Goal: Navigation & Orientation: Find specific page/section

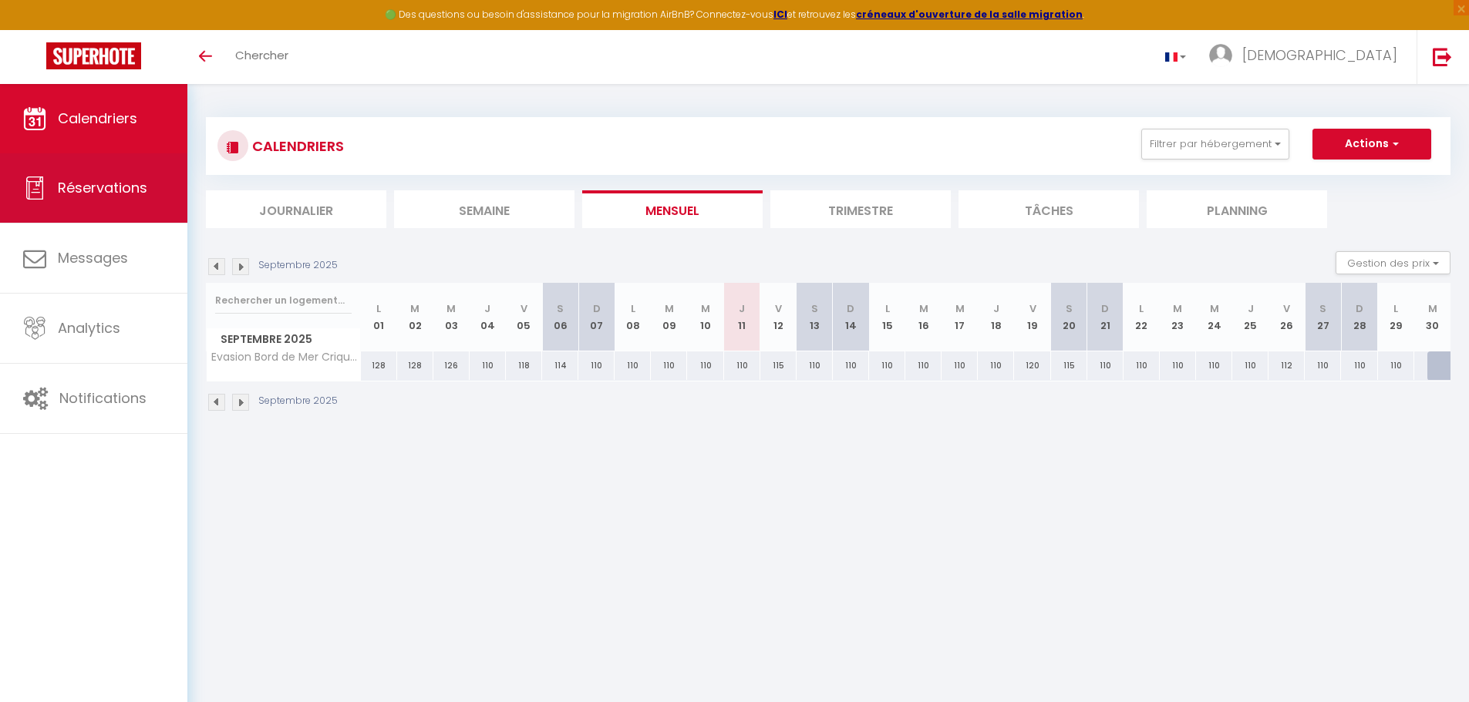
click at [66, 200] on link "Réservations" at bounding box center [93, 187] width 187 height 69
select select "not_cancelled"
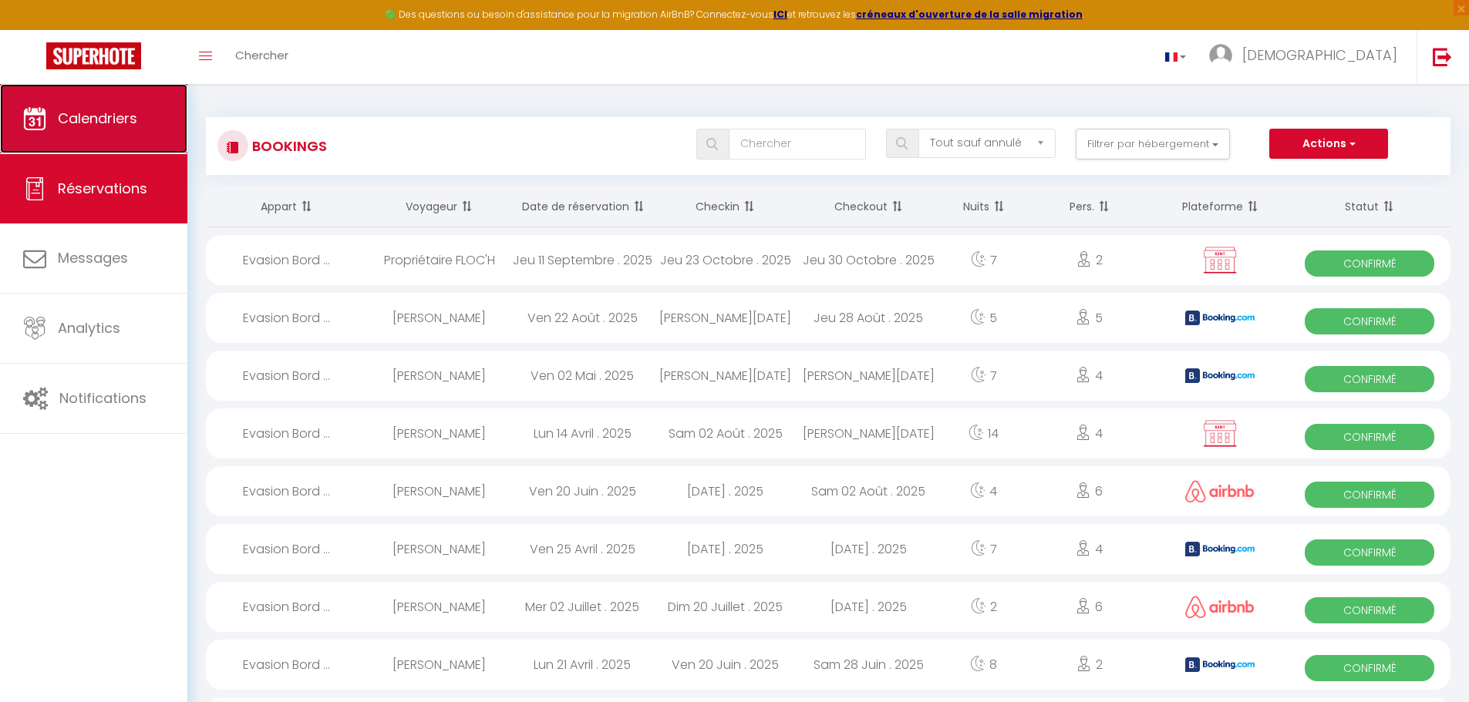
click at [63, 116] on span "Calendriers" at bounding box center [97, 118] width 79 height 19
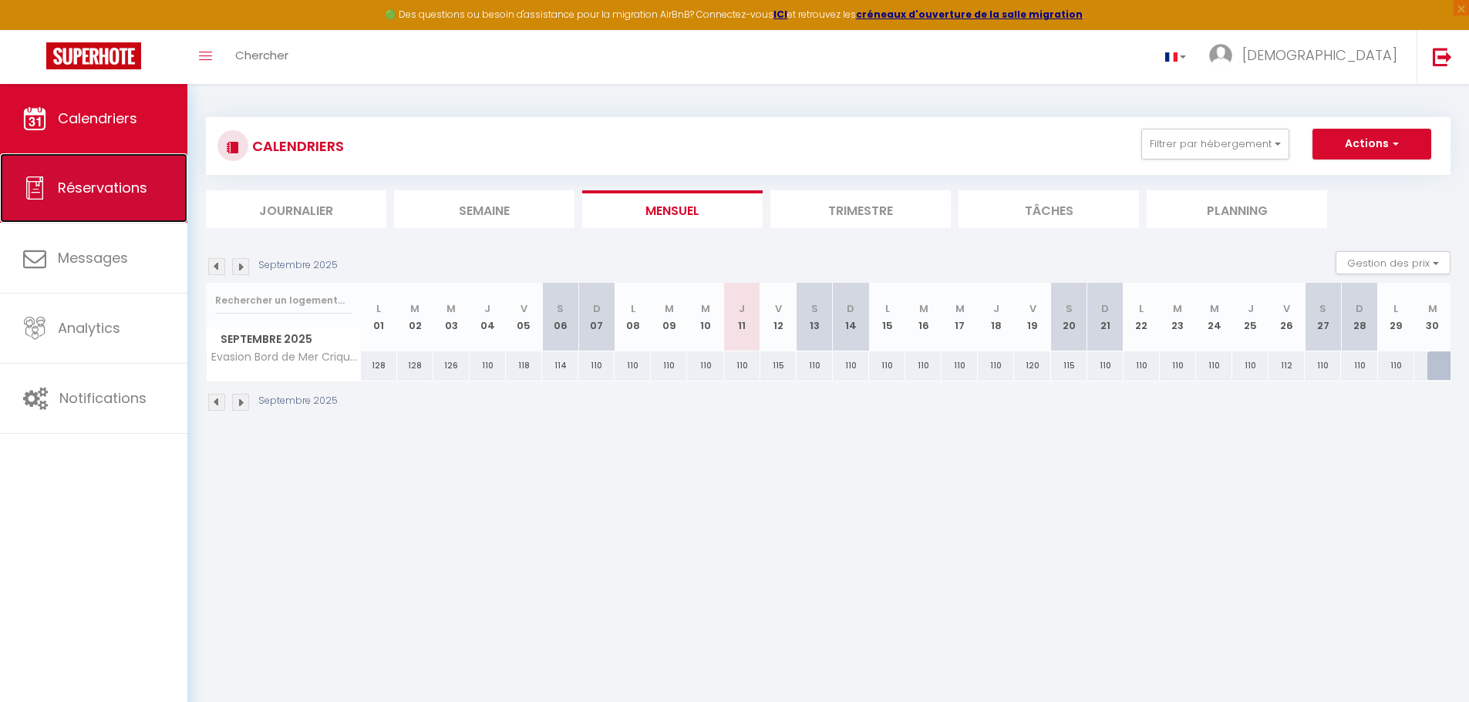
click at [133, 178] on span "Réservations" at bounding box center [102, 187] width 89 height 19
select select "not_cancelled"
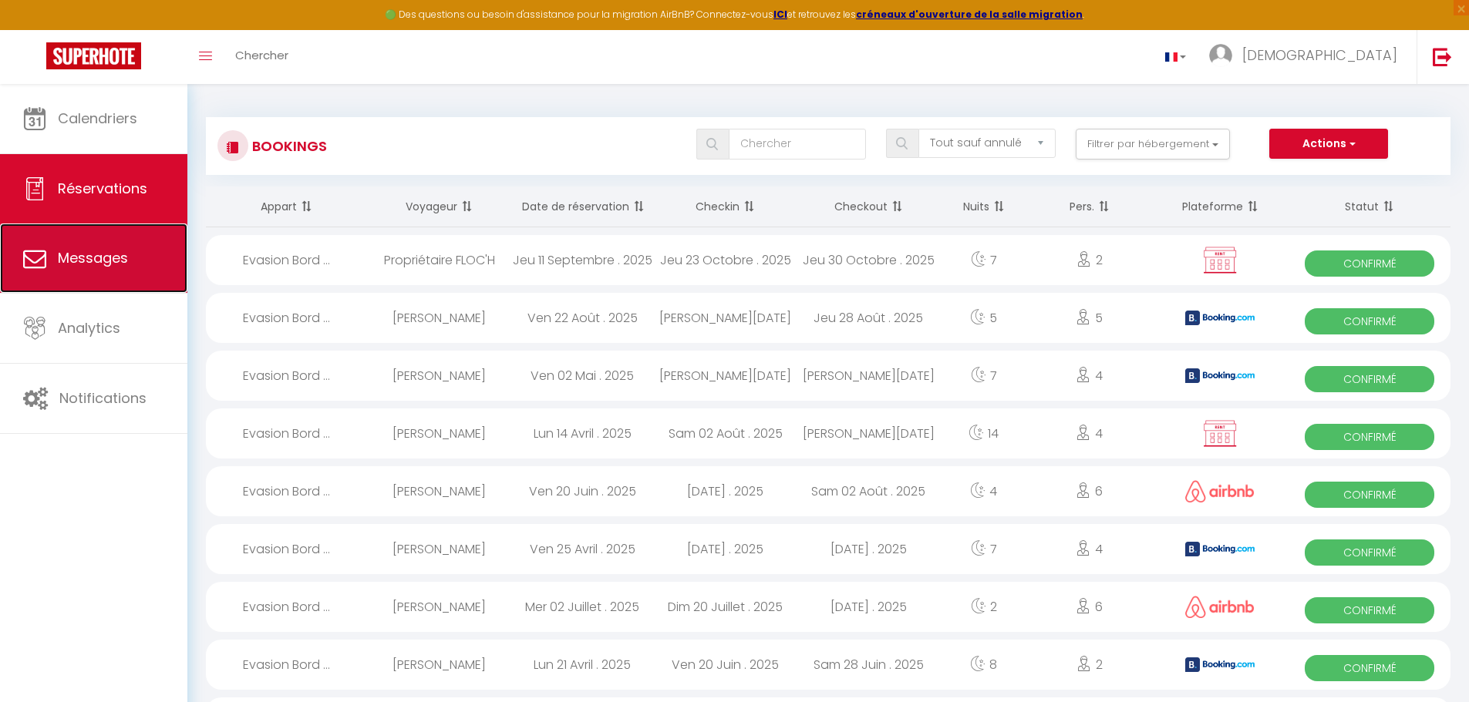
click at [96, 258] on span "Messages" at bounding box center [93, 257] width 70 height 19
select select "message"
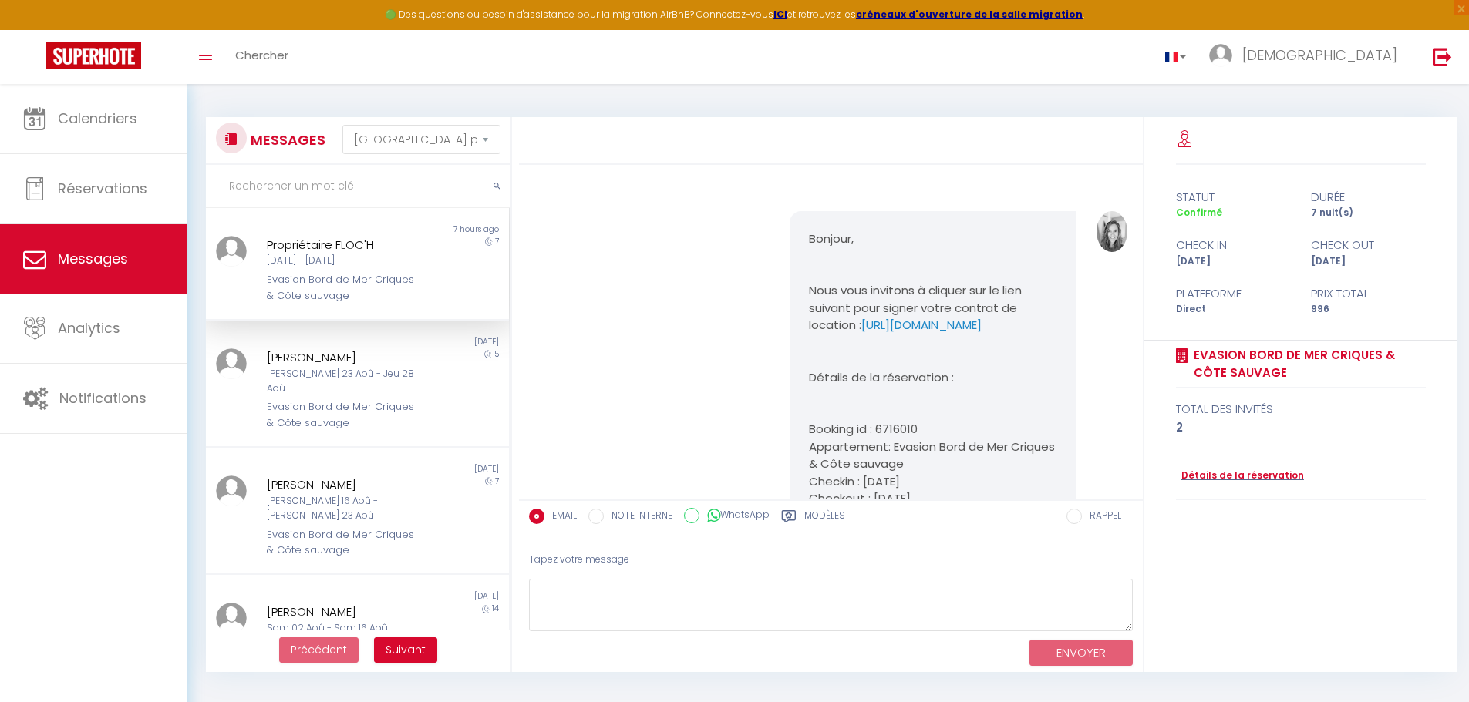
scroll to position [810, 0]
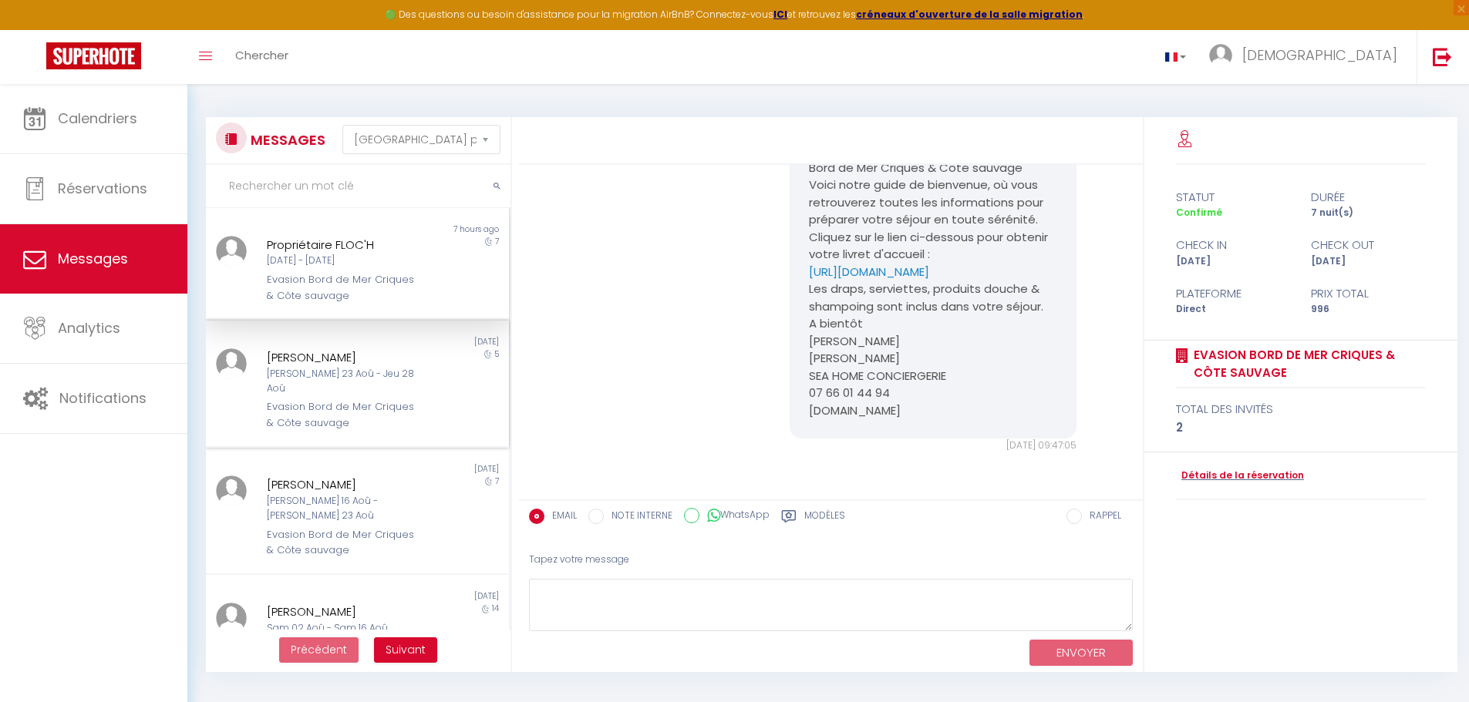
click at [304, 374] on div "[PERSON_NAME] 23 Aoû - Jeu 28 Aoû" at bounding box center [345, 381] width 156 height 29
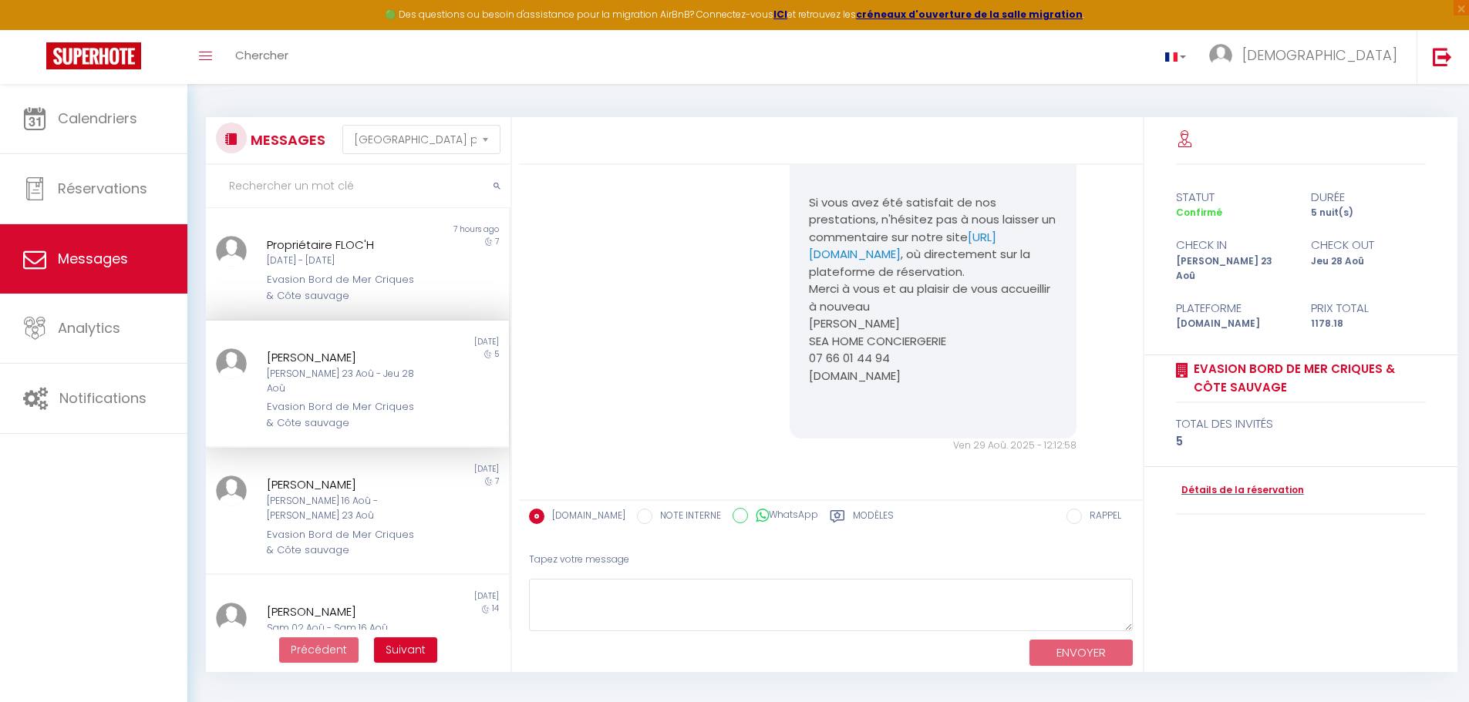
scroll to position [4443, 0]
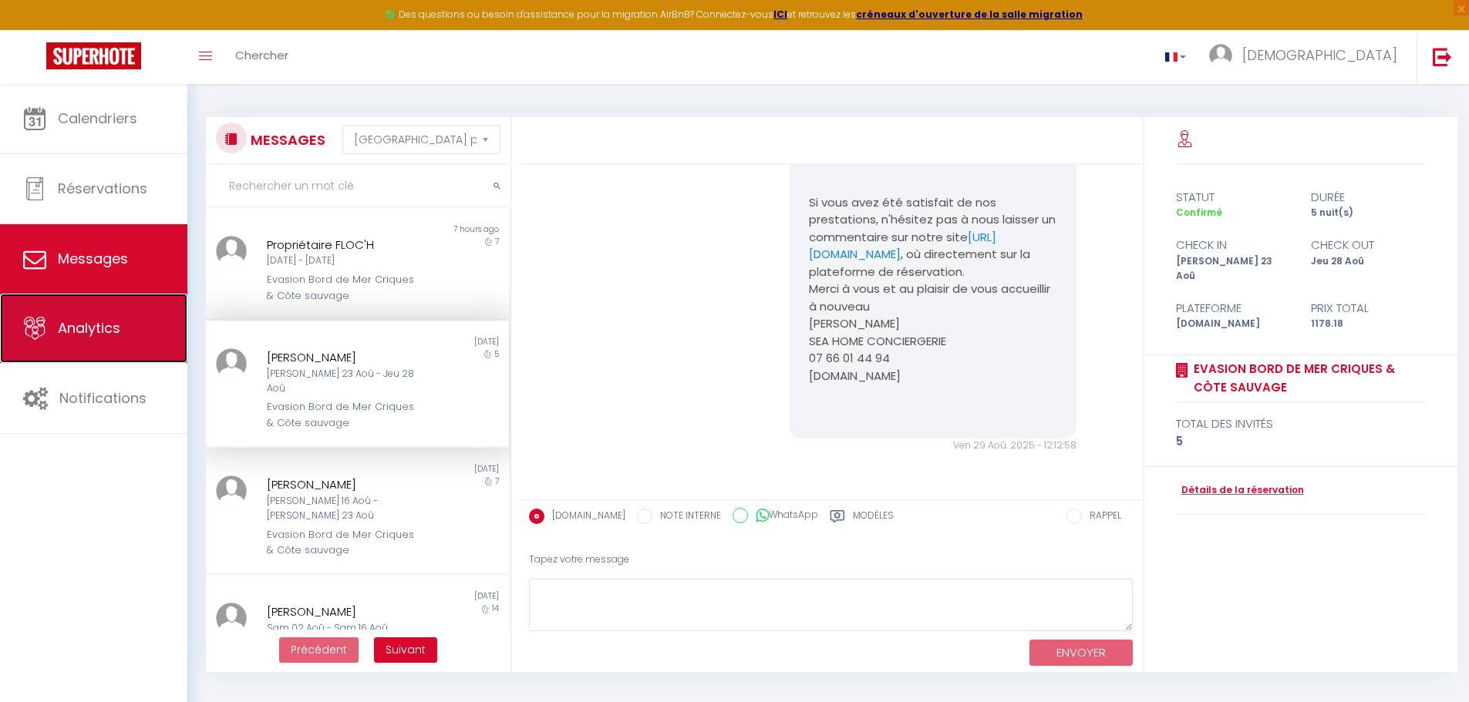
click at [86, 325] on span "Analytics" at bounding box center [89, 327] width 62 height 19
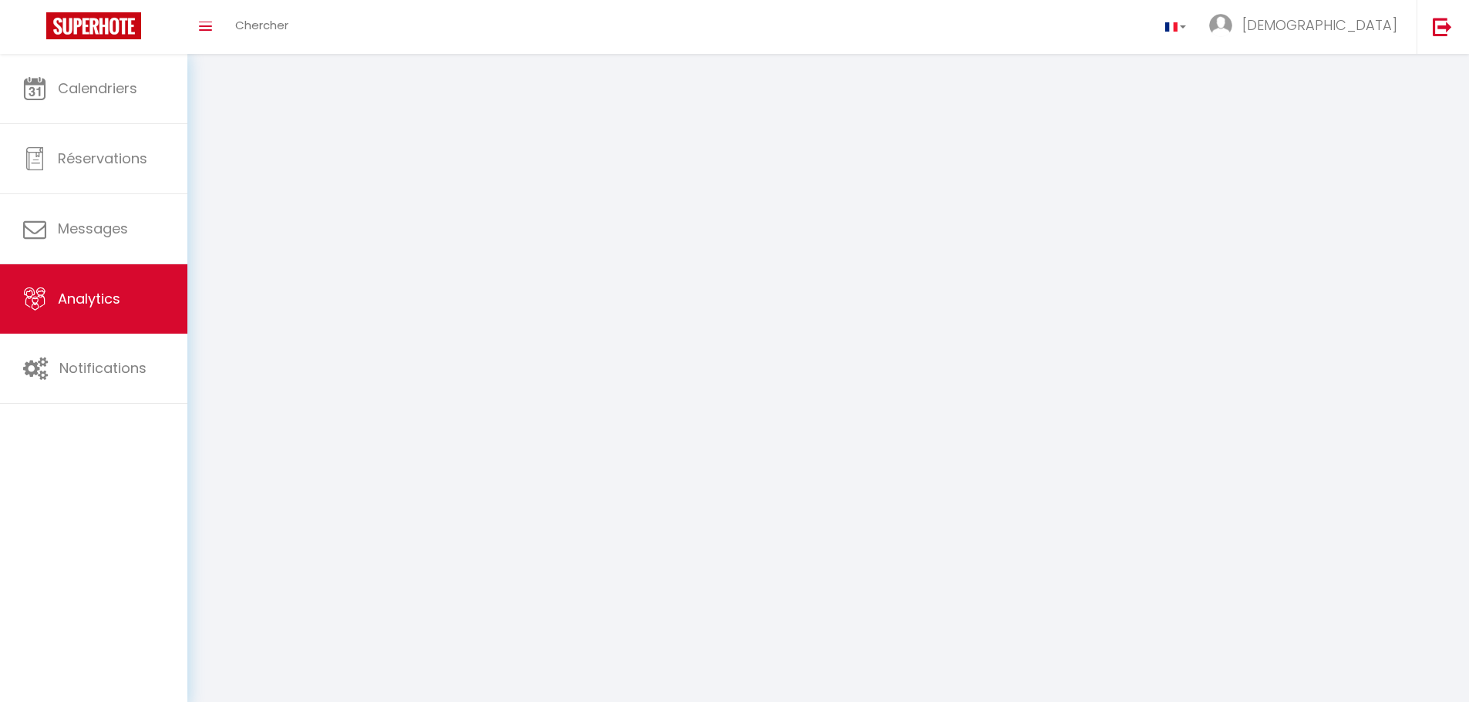
select select "2025"
select select "9"
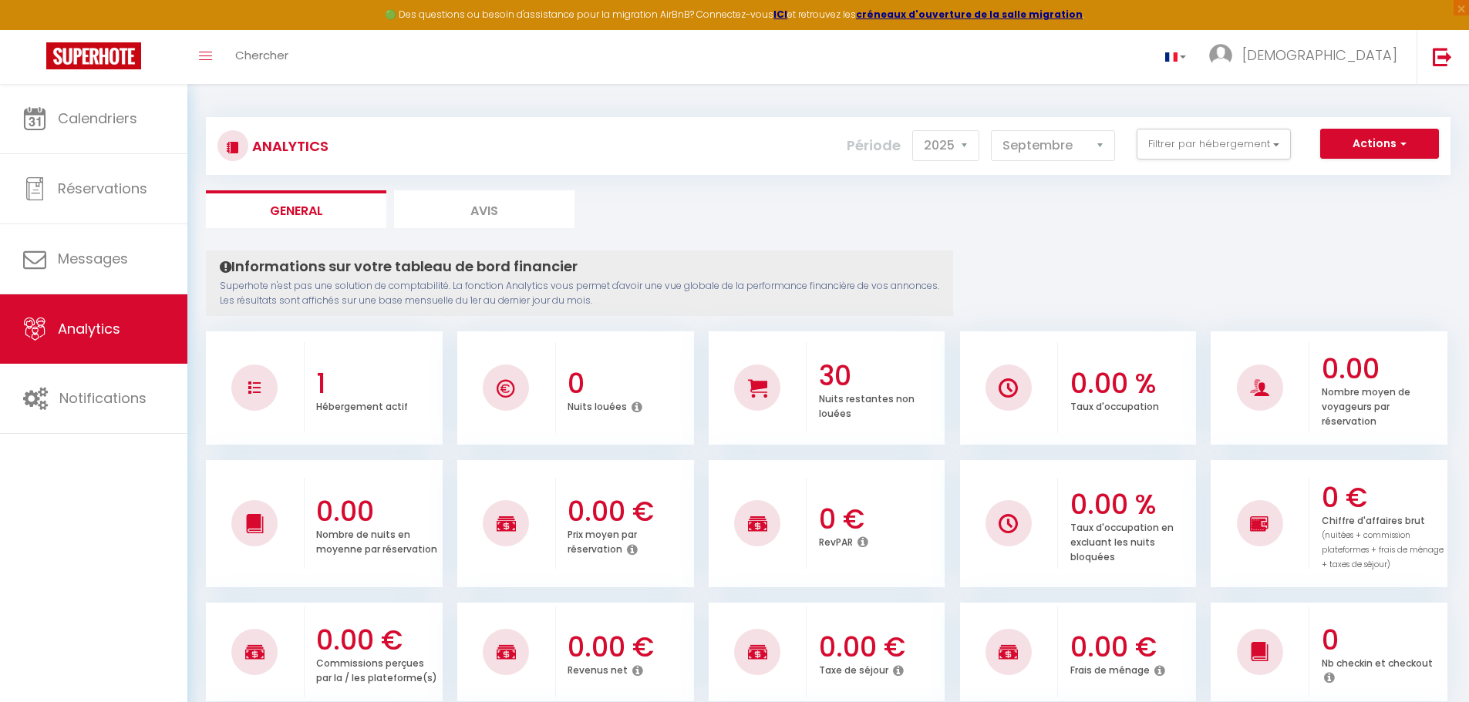
click at [483, 204] on li "Avis" at bounding box center [484, 209] width 180 height 38
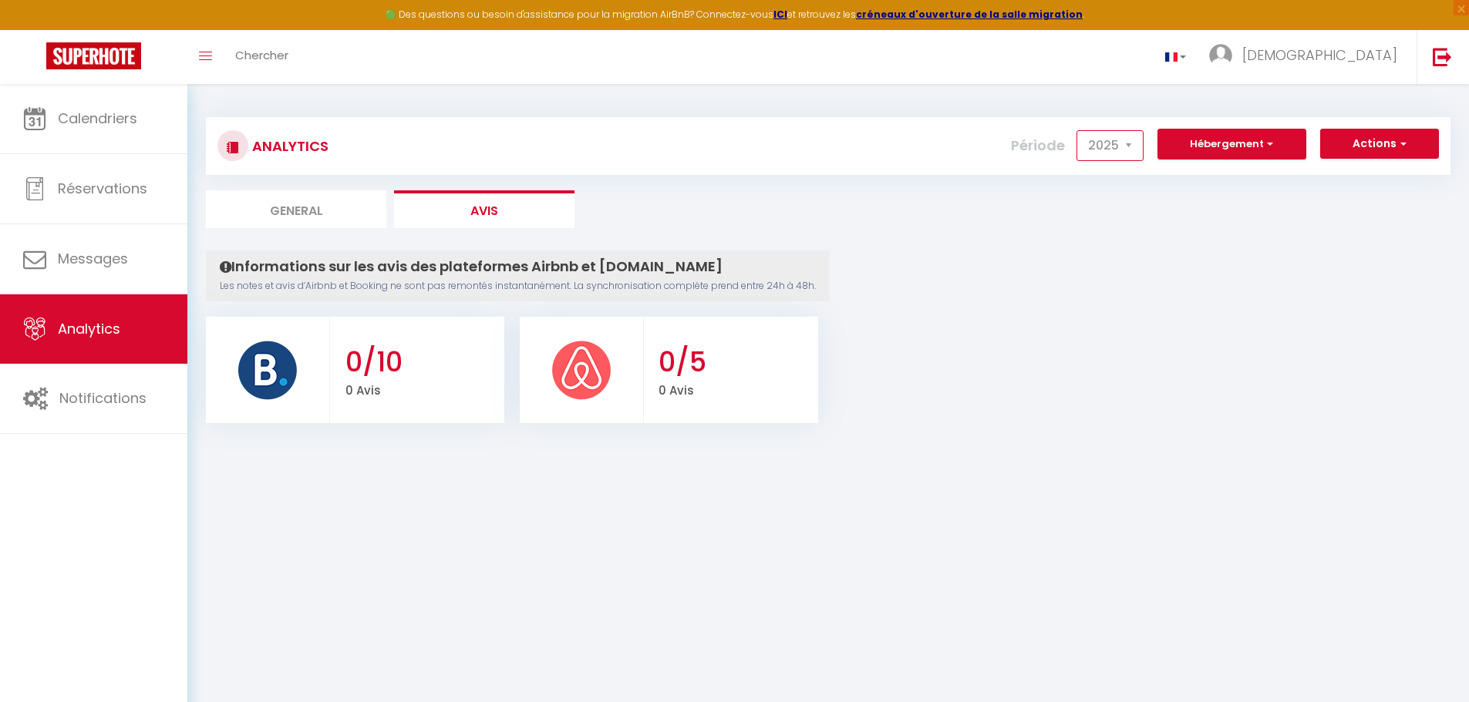
click at [1101, 143] on select "2015 2016 2017 2018 2019 2020 2021 2022 2023 2024 2025 2026 2027" at bounding box center [1109, 145] width 67 height 31
click at [1078, 130] on select "2015 2016 2017 2018 2019 2020 2021 2022 2023 2024 2025 2026 2027" at bounding box center [1109, 145] width 67 height 31
click at [1137, 139] on select "2015 2016 2017 2018 2019 2020 2021 2022 2023 2024 2025 2026 2027" at bounding box center [1109, 145] width 67 height 31
select select "2025"
click at [1078, 130] on select "2015 2016 2017 2018 2019 2020 2021 2022 2023 2024 2025 2026 2027" at bounding box center [1109, 145] width 67 height 31
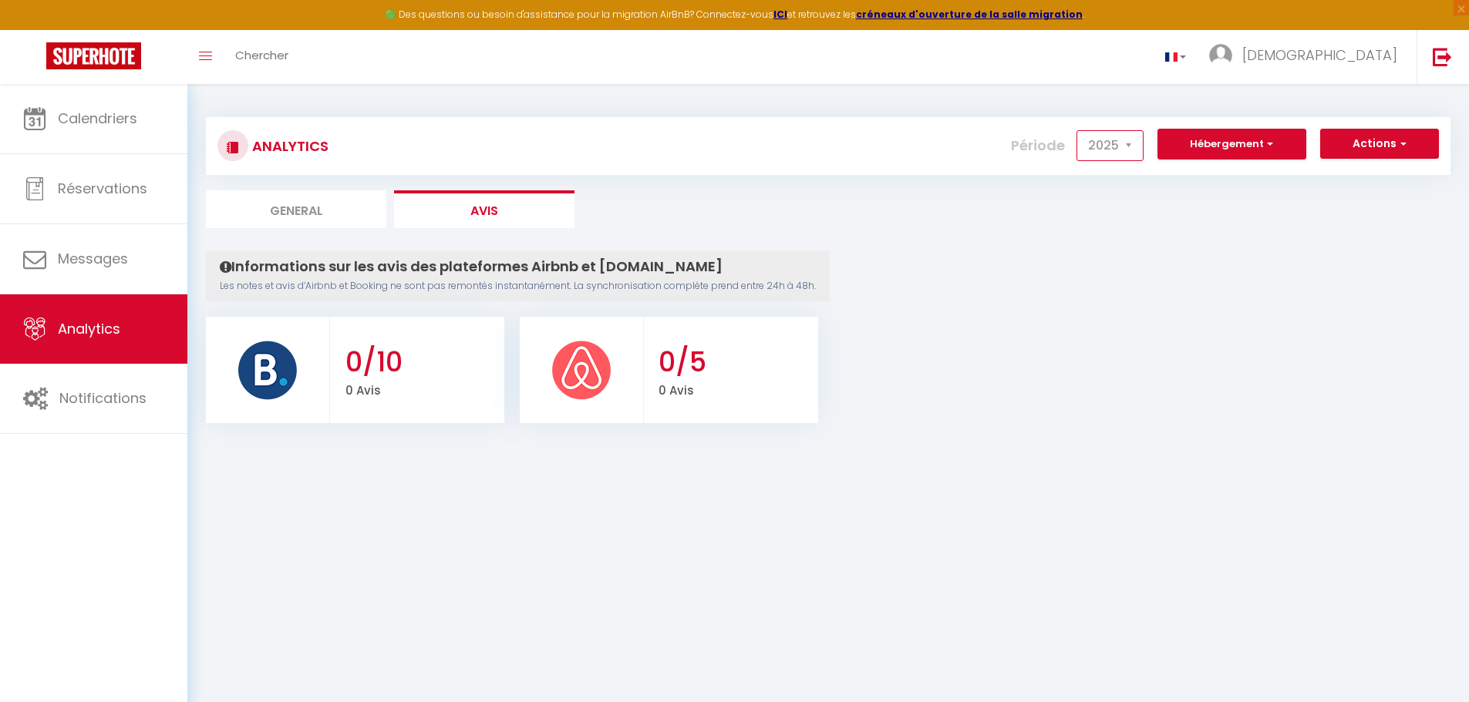
checkbox input "false"
checkbox sauvage "false"
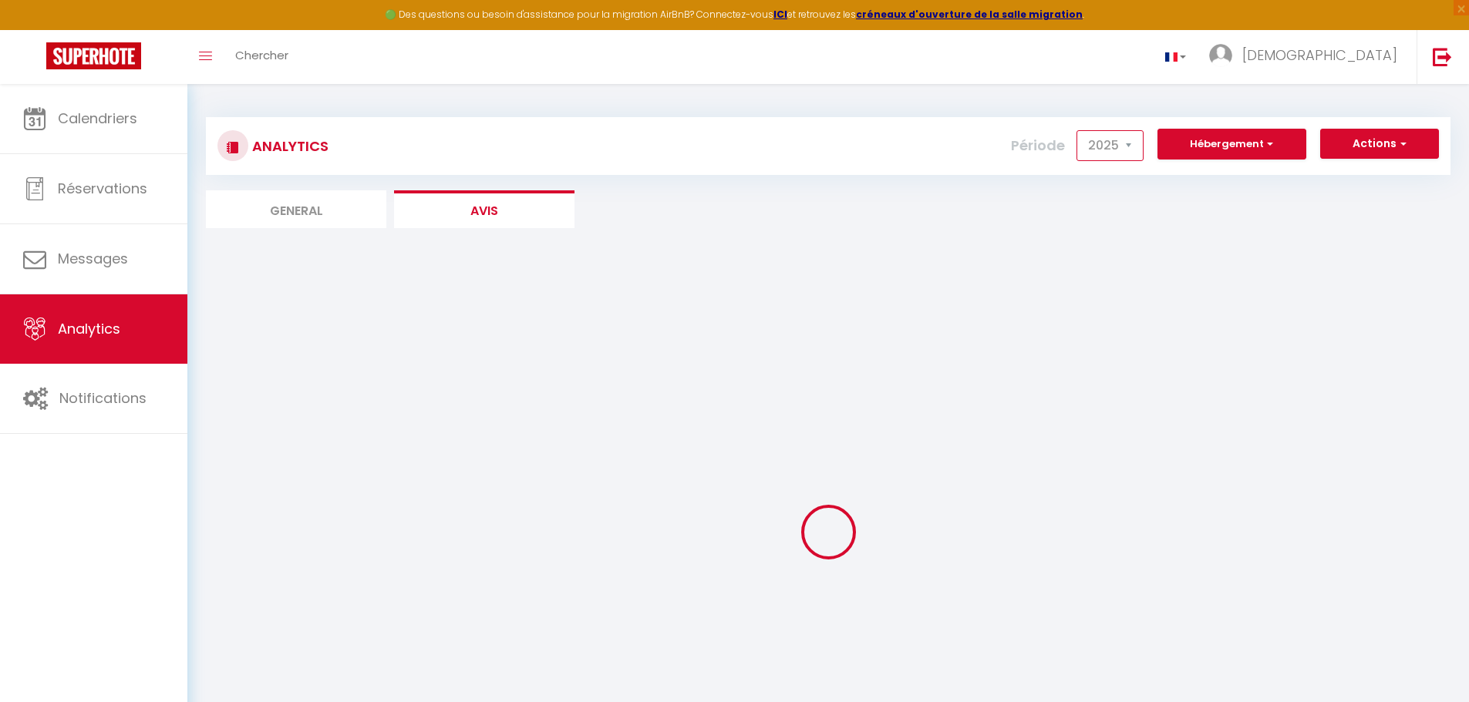
checkbox input "false"
checkbox sauvage "false"
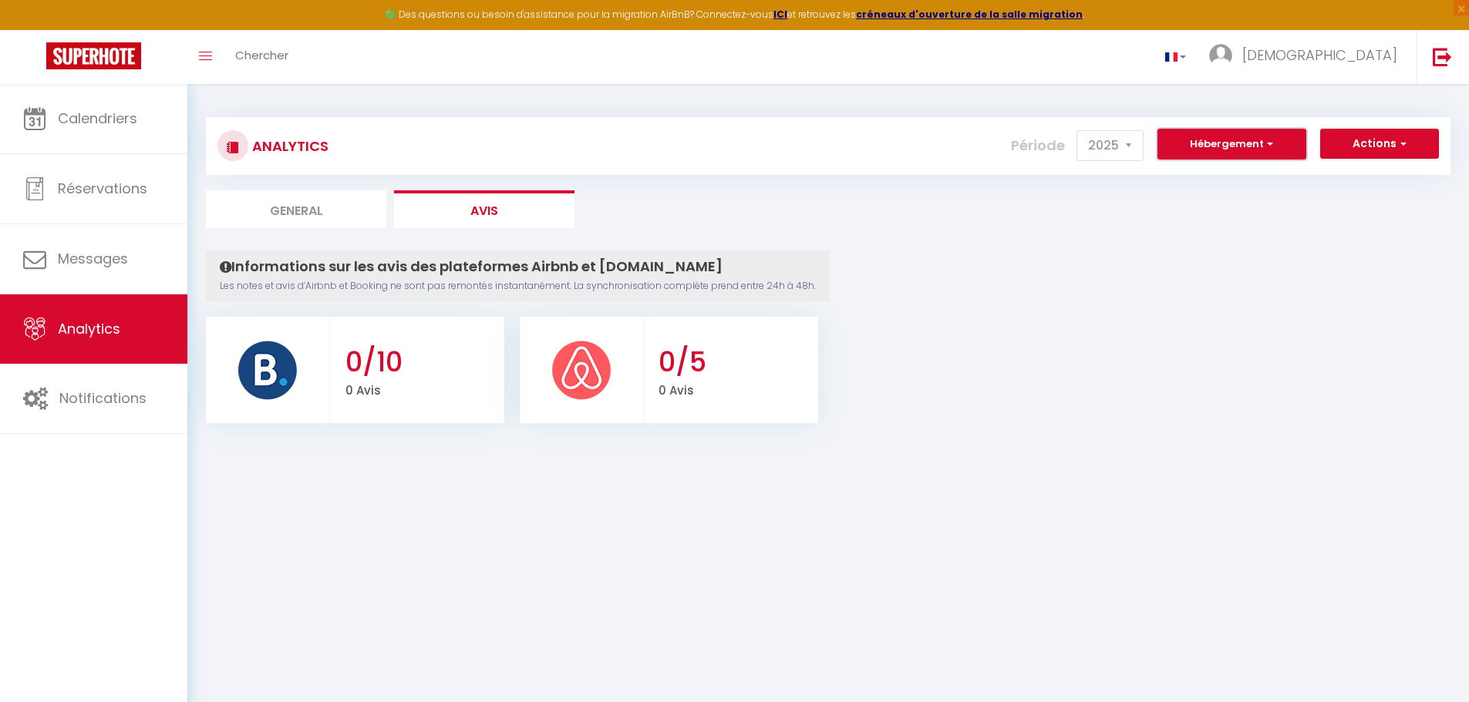
click at [1232, 151] on button "Hébergement" at bounding box center [1231, 144] width 149 height 31
click at [1351, 143] on button "Actions" at bounding box center [1379, 144] width 119 height 31
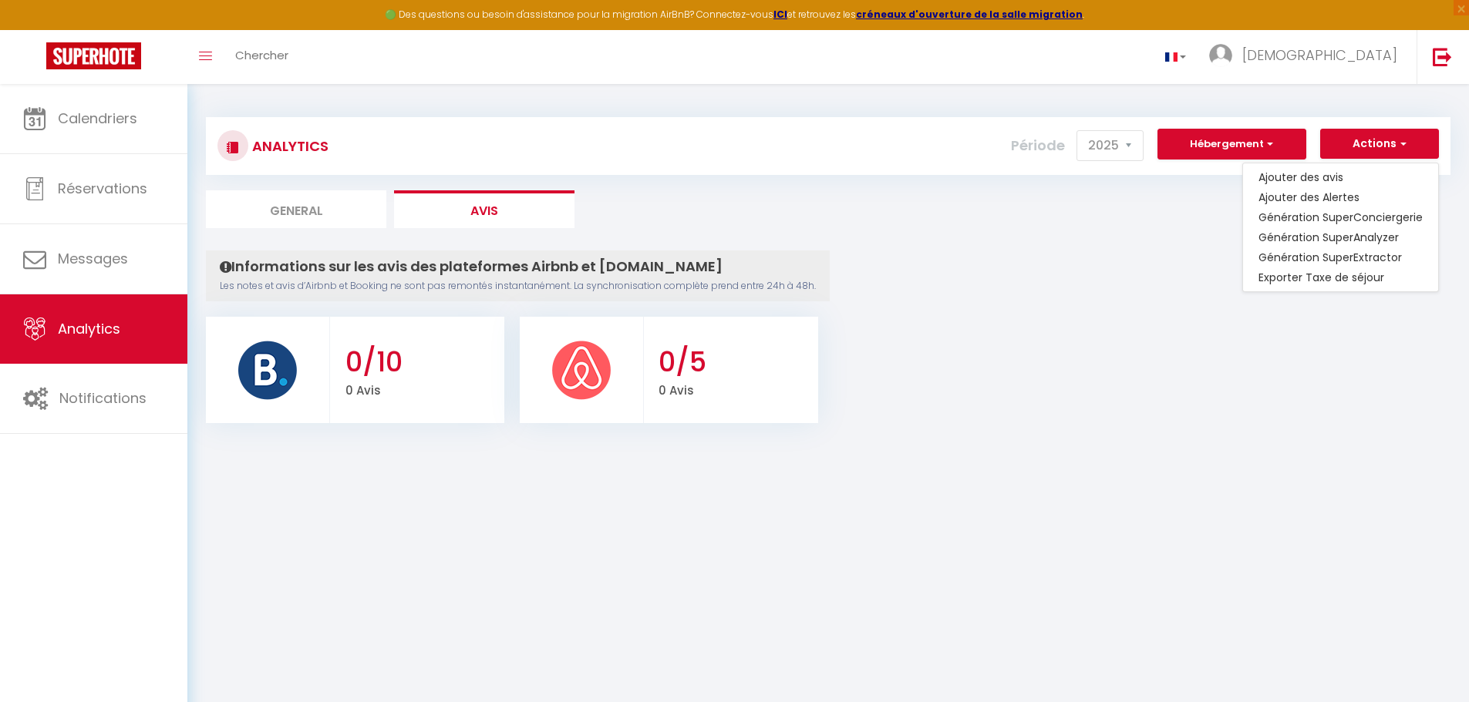
click at [1201, 389] on ul "0/10 0 Avis 0/5 0 Avis" at bounding box center [828, 368] width 1244 height 110
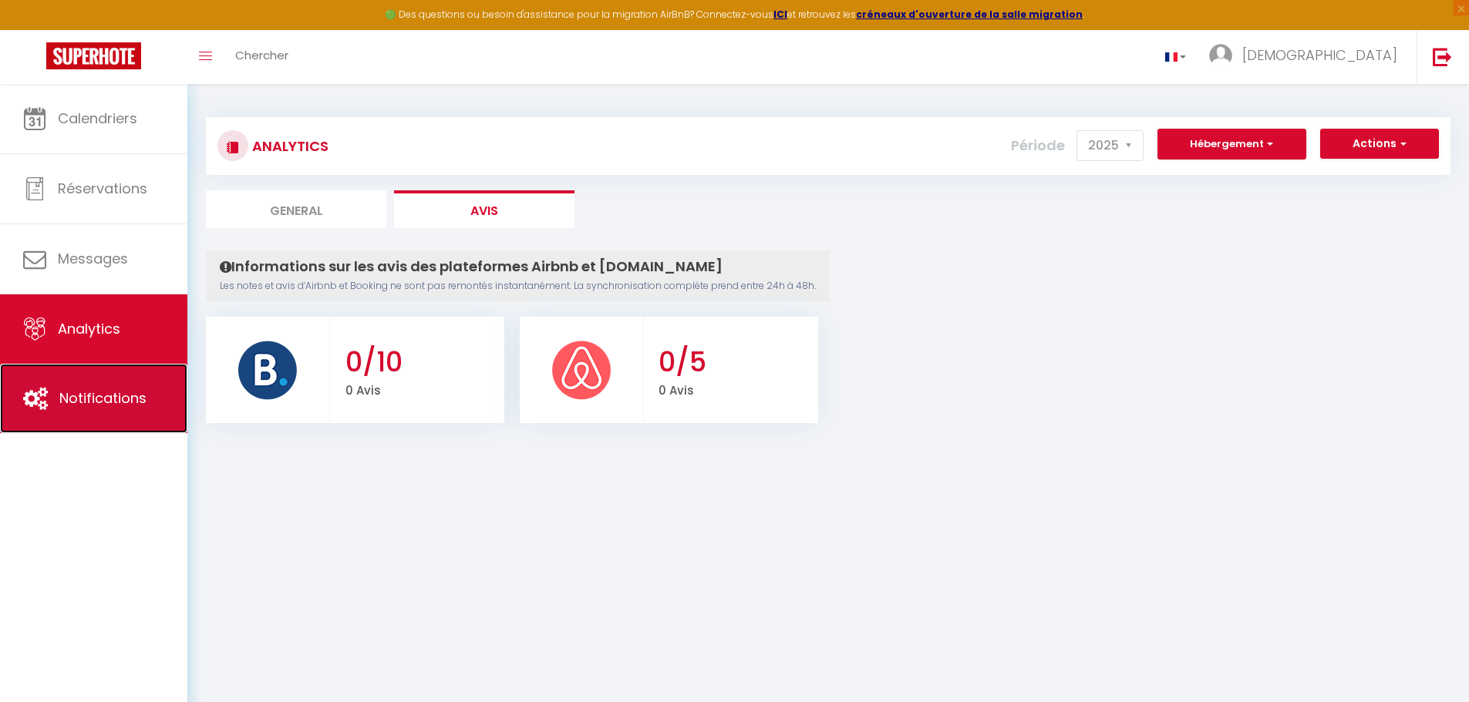
click at [74, 399] on span "Notifications" at bounding box center [102, 398] width 87 height 19
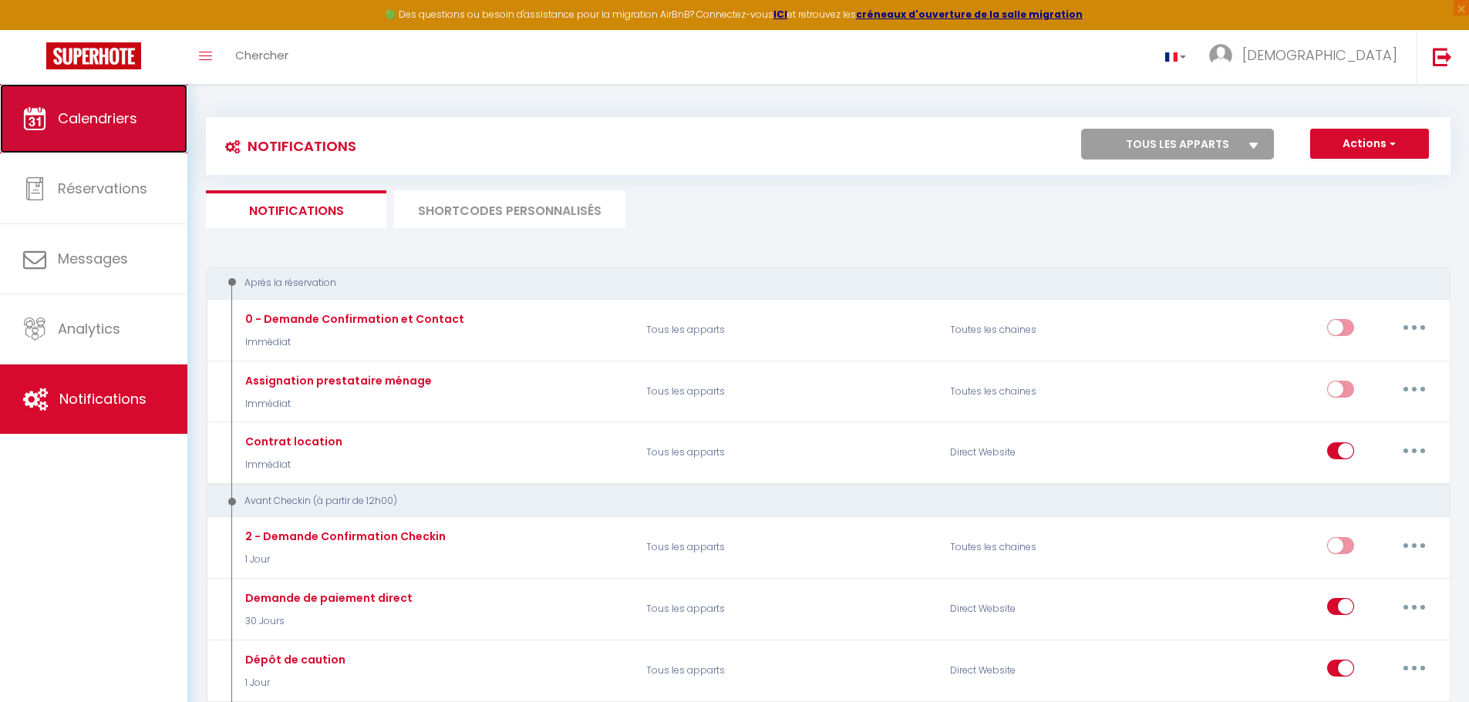
click at [109, 134] on link "Calendriers" at bounding box center [93, 118] width 187 height 69
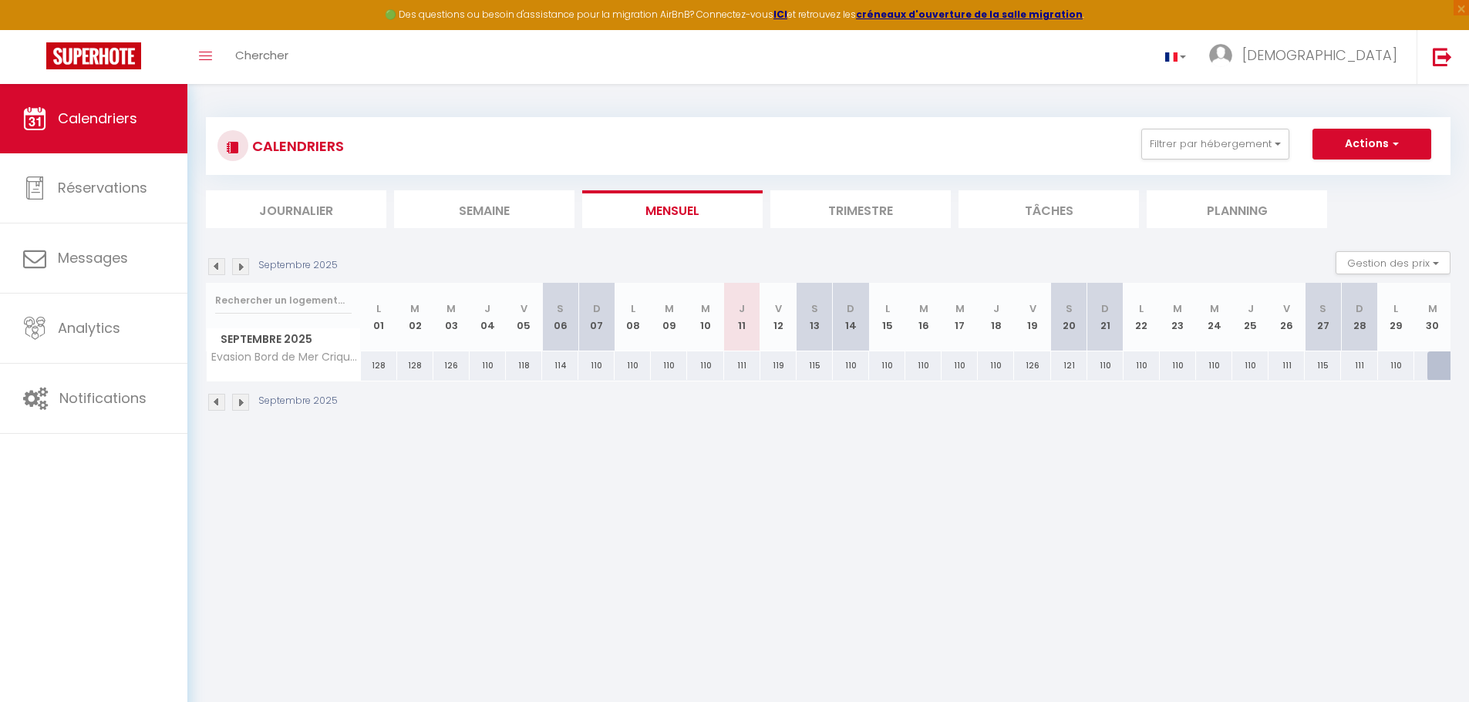
click at [866, 214] on li "Trimestre" at bounding box center [860, 209] width 180 height 38
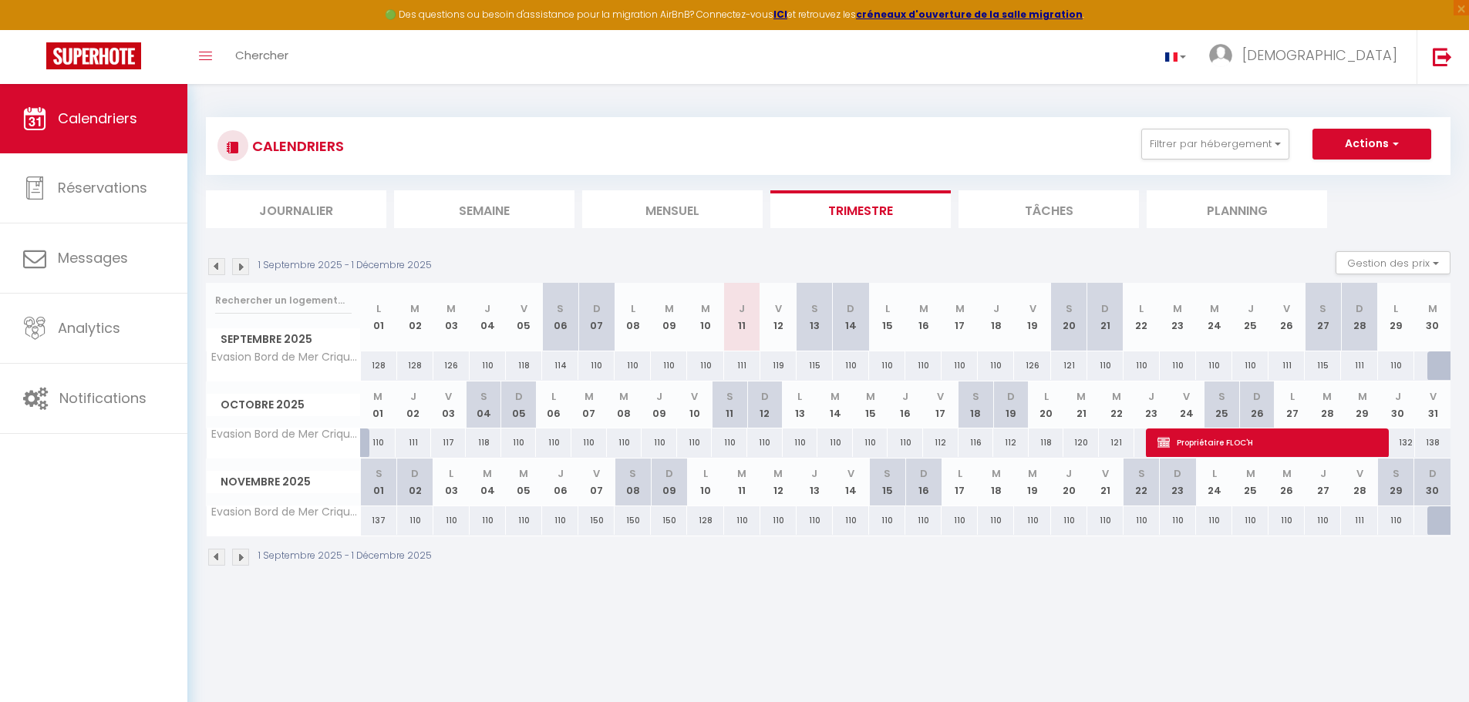
click at [1237, 220] on li "Planning" at bounding box center [1236, 209] width 180 height 38
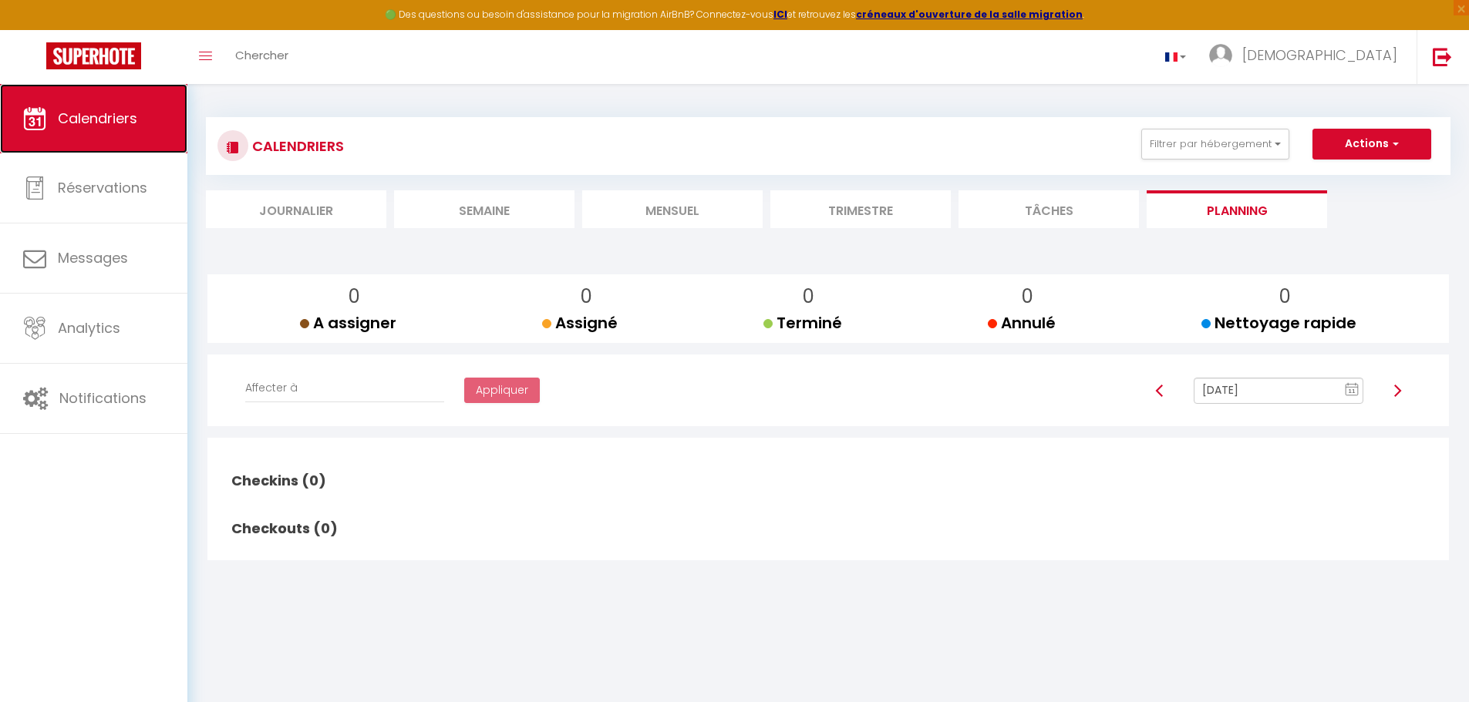
click at [116, 123] on span "Calendriers" at bounding box center [97, 118] width 79 height 19
